Goal: Information Seeking & Learning: Find specific fact

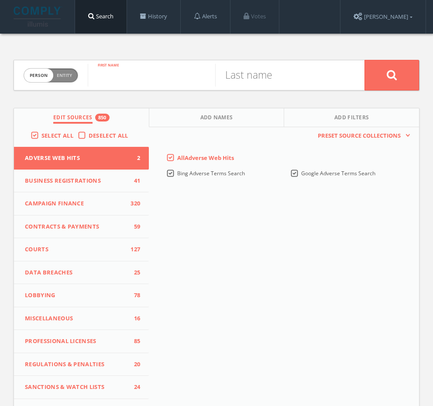
paste input "[PERSON_NAME]"
drag, startPoint x: 130, startPoint y: 79, endPoint x: 225, endPoint y: 84, distance: 94.9
click at [225, 84] on form "Person Entity person [PERSON_NAME] First name Last name" at bounding box center [217, 75] width 406 height 31
type input "[PERSON_NAME]"
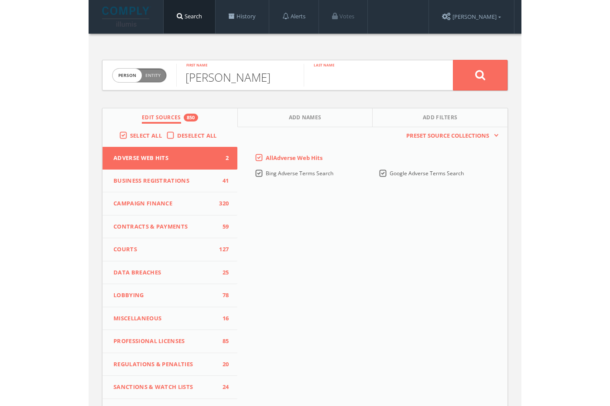
scroll to position [0, 0]
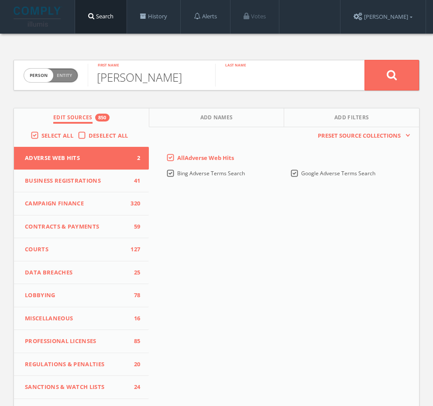
click at [253, 82] on input "text" at bounding box center [279, 75] width 128 height 23
paste input "Kaddu-Serwadda"
type input "Kaddu-Serwadda"
click at [412, 80] on button at bounding box center [392, 75] width 55 height 31
